Goal: Communication & Community: Answer question/provide support

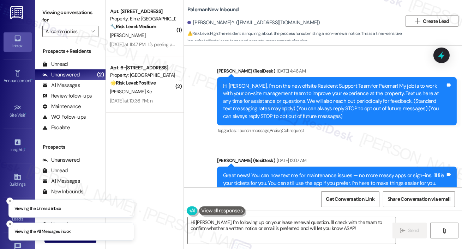
scroll to position [215, 0]
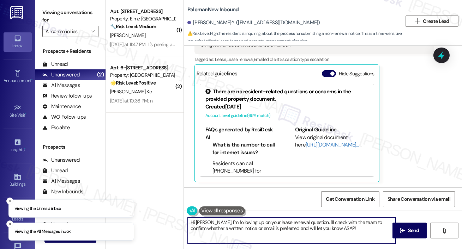
click at [224, 242] on textarea "Hi [PERSON_NAME], I'm following up on your lease renewal question. I'll check w…" at bounding box center [292, 231] width 208 height 26
click at [215, 226] on textarea "Hi [PERSON_NAME], I'm following up on your lease renewal question. I'll check w…" at bounding box center [292, 231] width 208 height 26
click at [295, 224] on textarea "Hi [PERSON_NAME], I'm following up on your lease renewal question. I'll check w…" at bounding box center [292, 231] width 208 height 26
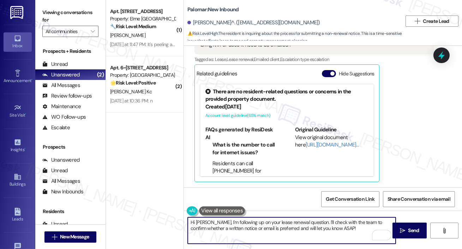
drag, startPoint x: 255, startPoint y: 224, endPoint x: 255, endPoint y: 217, distance: 7.1
click at [256, 224] on textarea "Hi [PERSON_NAME], I'm following up on your lease renewal question. I'll check w…" at bounding box center [292, 231] width 208 height 26
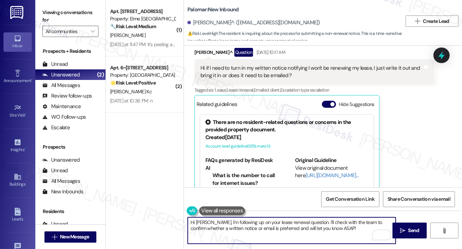
click at [225, 226] on textarea "Hi [PERSON_NAME], I'm following up on your lease renewal question. I'll check w…" at bounding box center [292, 231] width 208 height 26
click at [267, 224] on textarea "Hi [PERSON_NAME], I'm following up on your lease renewal question. I'll check w…" at bounding box center [292, 231] width 208 height 26
drag, startPoint x: 311, startPoint y: 222, endPoint x: 315, endPoint y: 238, distance: 16.7
click at [315, 238] on textarea "Hi [PERSON_NAME], I'm following up on your lease renewal question. I'll check w…" at bounding box center [292, 231] width 208 height 26
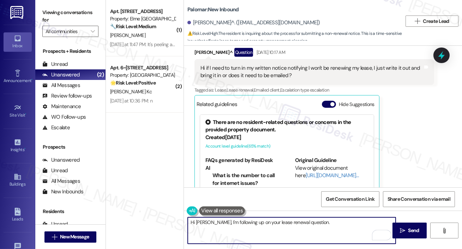
paste textarea "We require a 60-day notice, and you’ll need to come into the office to sign our…"
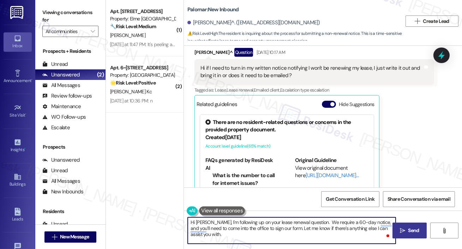
type textarea "Hi [PERSON_NAME], I'm following up on your lease renewal question. We require a…"
click at [404, 229] on icon "" at bounding box center [402, 231] width 5 height 6
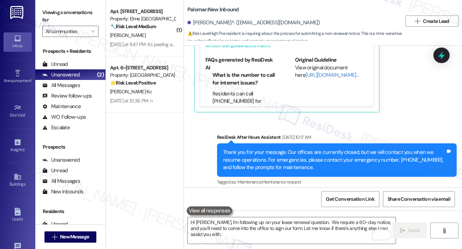
scroll to position [588, 0]
